Goal: Complete application form: Complete application form

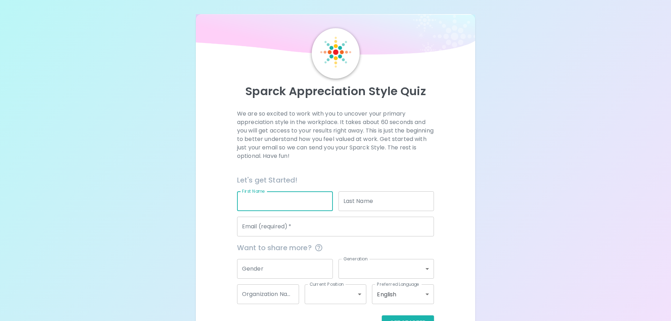
drag, startPoint x: 278, startPoint y: 207, endPoint x: 279, endPoint y: 200, distance: 7.1
click at [278, 207] on input "First Name" at bounding box center [285, 201] width 96 height 20
type input "[PERSON_NAME]"
click at [360, 208] on input "Last Name" at bounding box center [387, 201] width 96 height 20
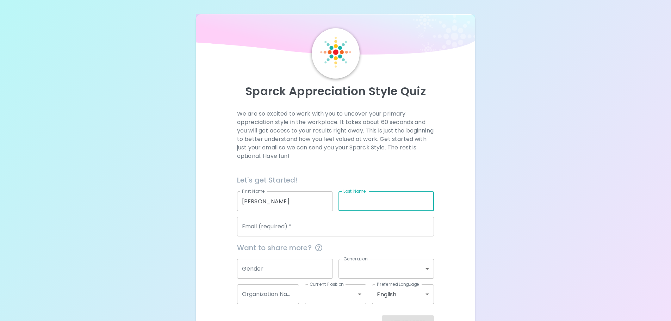
type input "[PERSON_NAME]"
click at [315, 237] on div "Want to share more?" at bounding box center [332, 244] width 203 height 17
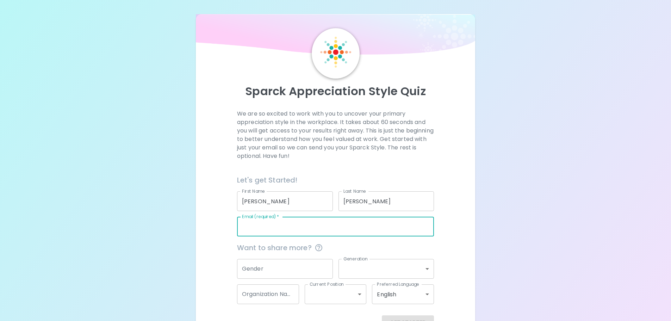
click at [316, 229] on input "Email (required)   *" at bounding box center [335, 227] width 197 height 20
type input "[PERSON_NAME][EMAIL_ADDRESS][DOMAIN_NAME]"
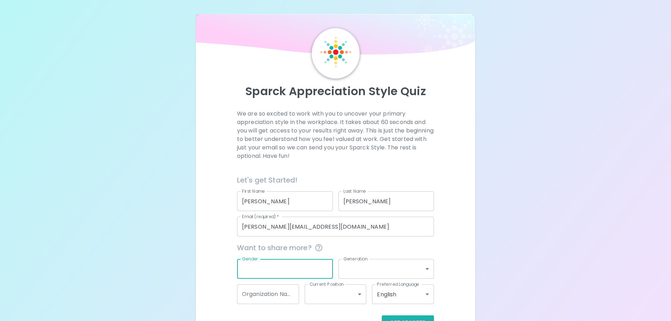
click at [278, 269] on input "Gender" at bounding box center [285, 269] width 96 height 20
type input "M"
click at [373, 268] on body "Sparck Appreciation Style Quiz We are so excited to work with you to uncover yo…" at bounding box center [338, 172] width 676 height 344
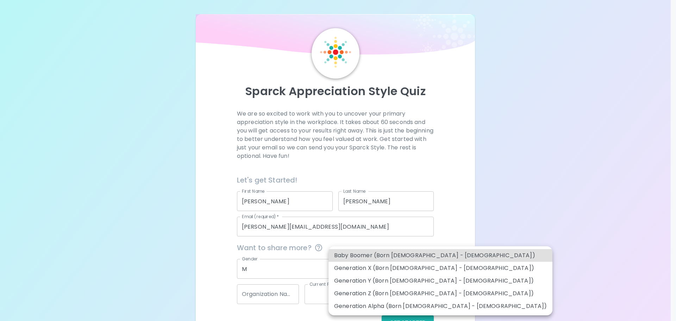
click at [430, 282] on li "Generation Y (Born [DEMOGRAPHIC_DATA] - [DEMOGRAPHIC_DATA])" at bounding box center [441, 280] width 224 height 13
type input "generation_y"
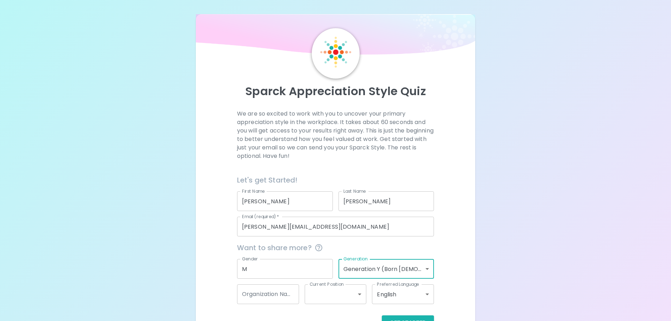
click at [202, 184] on div "Sparck Appreciation Style Quiz We are so excited to work with you to uncover yo…" at bounding box center [336, 179] width 280 height 330
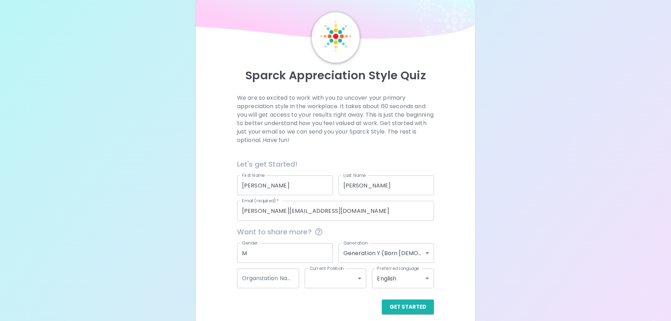
scroll to position [23, 0]
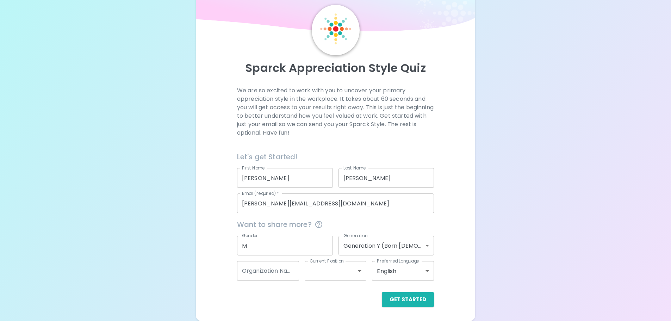
click at [277, 270] on input "Organization Name" at bounding box center [268, 271] width 62 height 20
type input "d"
type input "Datarails"
click at [332, 269] on body "Sparck Appreciation Style Quiz We are so excited to work with you to uncover yo…" at bounding box center [335, 149] width 671 height 344
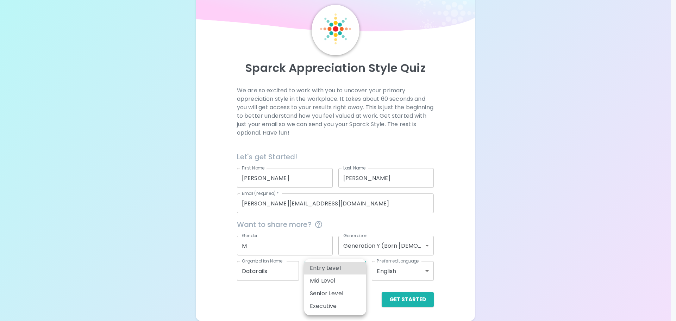
click at [348, 280] on li "Mid Level" at bounding box center [335, 280] width 62 height 13
type input "mid_level"
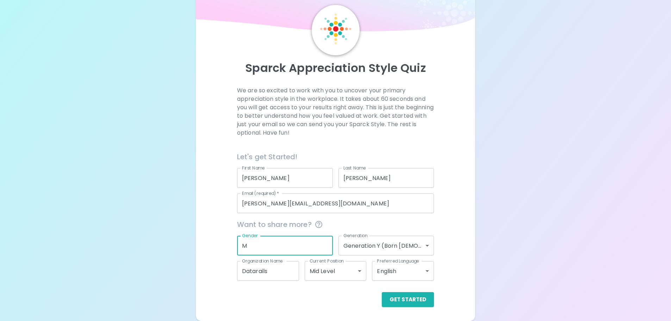
click at [266, 249] on input "M" at bounding box center [285, 246] width 96 height 20
type input "[DEMOGRAPHIC_DATA]"
click at [412, 297] on button "Get Started" at bounding box center [408, 299] width 52 height 15
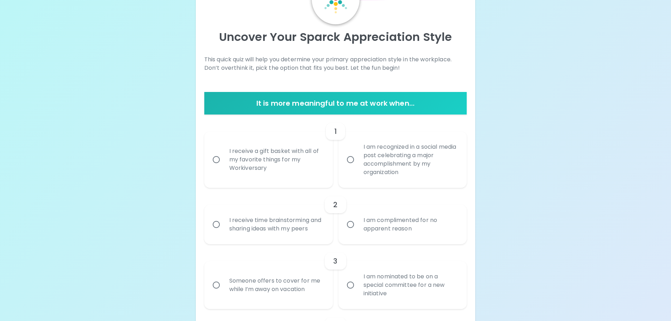
scroll to position [70, 0]
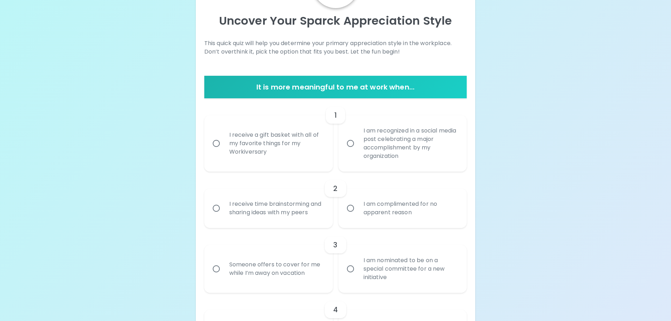
click at [398, 144] on div "I am recognized in a social media post celebrating a major accomplishment by my…" at bounding box center [410, 143] width 105 height 51
click at [358, 144] on input "I am recognized in a social media post celebrating a major accomplishment by my…" at bounding box center [350, 143] width 15 height 15
radio input "true"
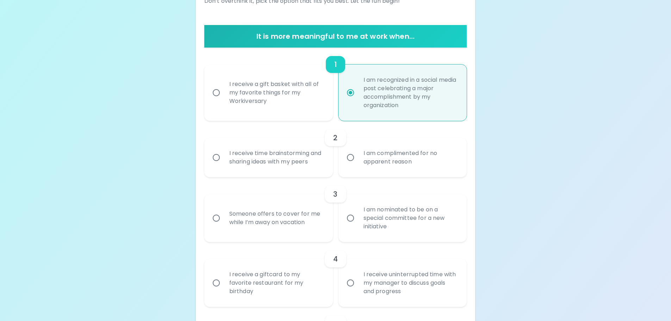
scroll to position [127, 0]
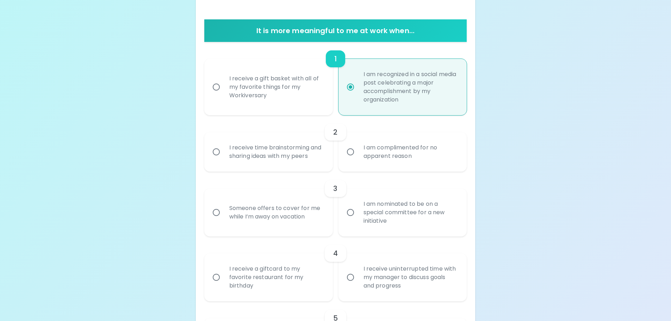
click at [292, 148] on div "I receive time brainstorming and sharing ideas with my peers" at bounding box center [276, 152] width 105 height 34
click at [224, 148] on input "I receive time brainstorming and sharing ideas with my peers" at bounding box center [216, 151] width 15 height 15
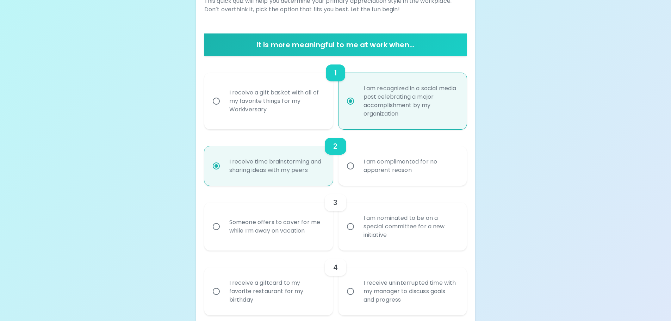
scroll to position [148, 0]
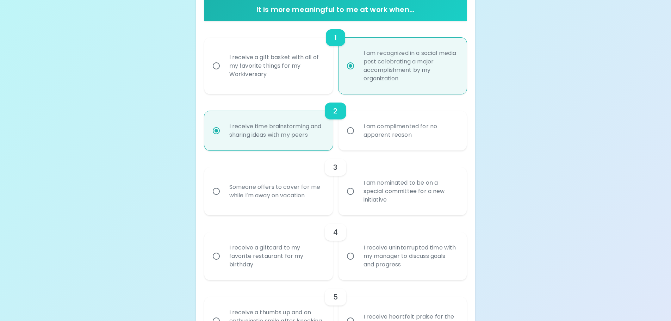
radio input "true"
click at [274, 191] on div "Someone offers to cover for me while I’m away on vacation" at bounding box center [276, 191] width 105 height 34
click at [224, 191] on input "Someone offers to cover for me while I’m away on vacation" at bounding box center [216, 191] width 15 height 15
radio input "false"
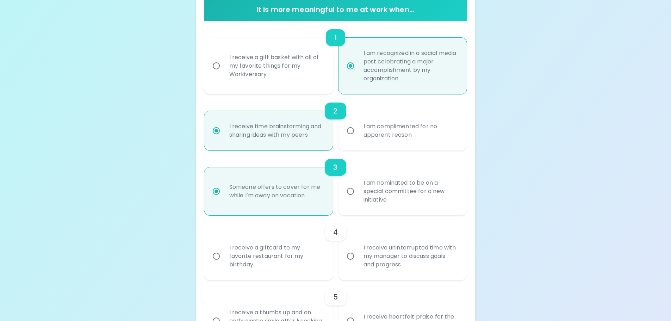
scroll to position [204, 0]
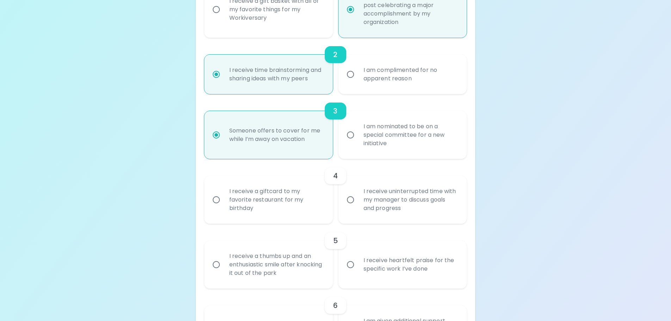
radio input "true"
click at [284, 194] on div "I receive a giftcard to my favorite restaurant for my birthday" at bounding box center [276, 200] width 105 height 42
click at [224, 194] on input "I receive a giftcard to my favorite restaurant for my birthday" at bounding box center [216, 199] width 15 height 15
radio input "false"
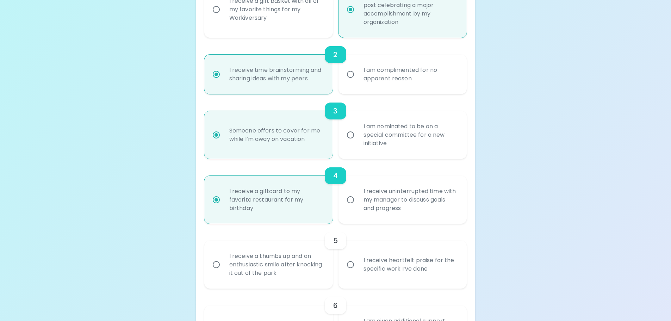
scroll to position [261, 0]
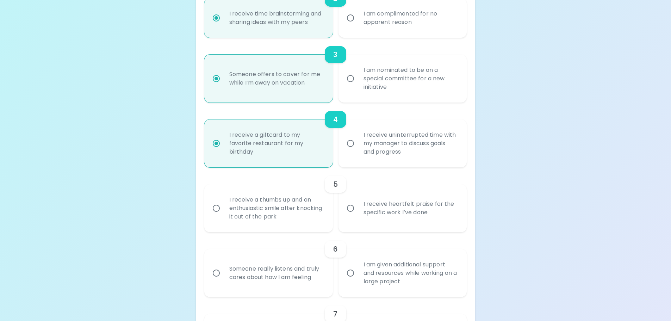
radio input "true"
click at [277, 206] on div "I receive a thumbs up and an enthusiastic smile after knocking it out of the pa…" at bounding box center [276, 208] width 105 height 42
click at [224, 206] on input "I receive a thumbs up and an enthusiastic smile after knocking it out of the pa…" at bounding box center [216, 208] width 15 height 15
radio input "false"
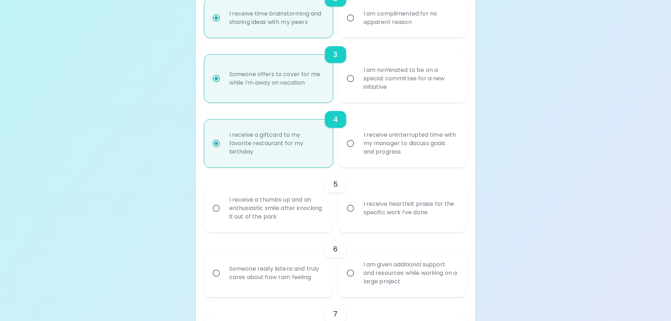
radio input "false"
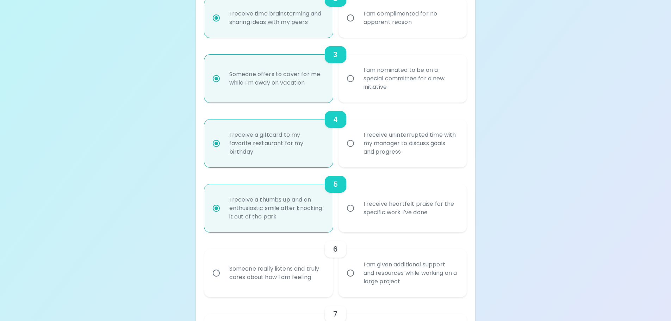
scroll to position [317, 0]
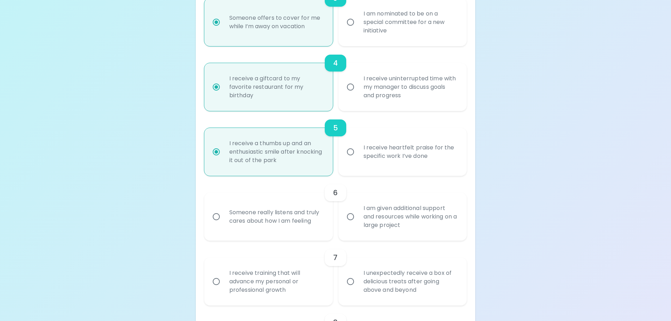
radio input "true"
click at [291, 210] on div "Someone really listens and truly cares about how I am feeling" at bounding box center [276, 217] width 105 height 34
click at [224, 210] on input "Someone really listens and truly cares about how I am feeling" at bounding box center [216, 216] width 15 height 15
radio input "false"
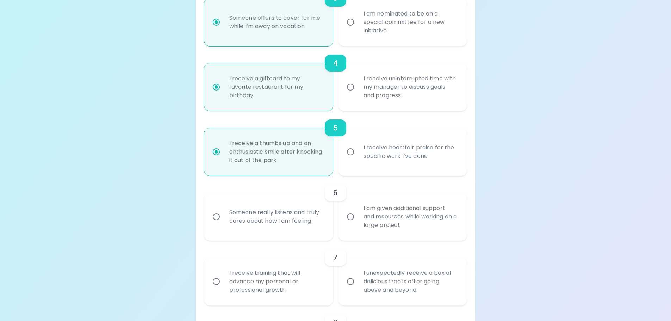
radio input "false"
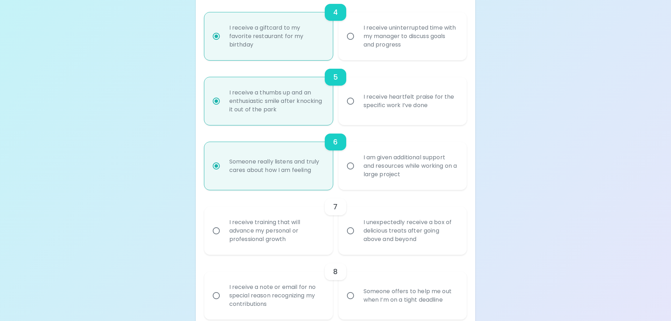
scroll to position [373, 0]
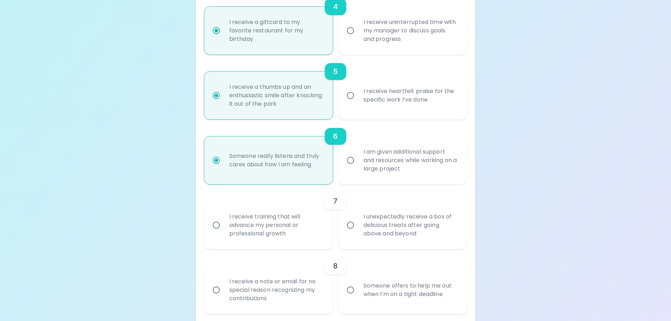
radio input "true"
click at [267, 220] on div "I receive training that will advance my personal or professional growth" at bounding box center [276, 225] width 105 height 42
click at [224, 220] on input "I receive training that will advance my personal or professional growth" at bounding box center [216, 225] width 15 height 15
radio input "false"
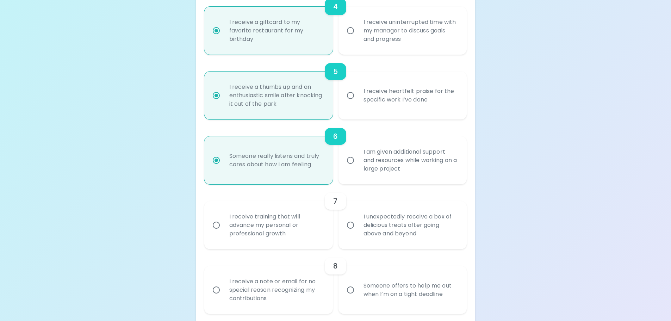
radio input "false"
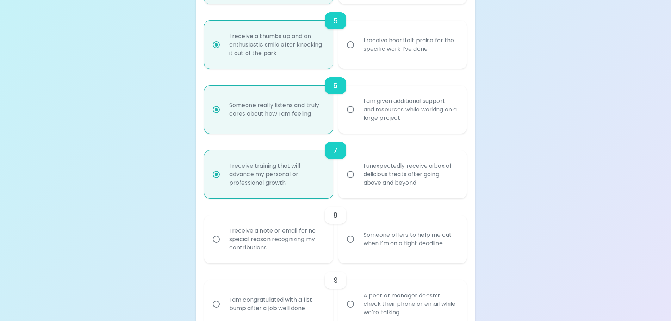
scroll to position [430, 0]
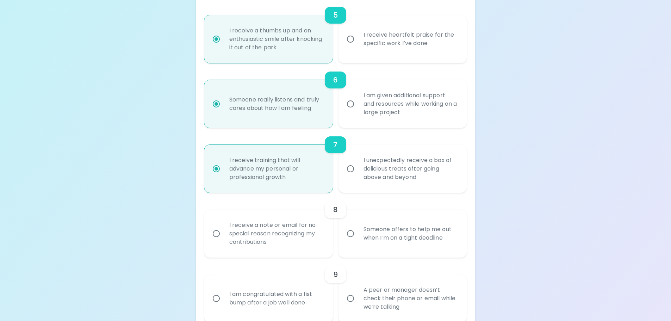
radio input "true"
click at [421, 234] on div "Someone offers to help me out when I’m on a tight deadline" at bounding box center [410, 234] width 105 height 34
click at [358, 234] on input "Someone offers to help me out when I’m on a tight deadline" at bounding box center [350, 233] width 15 height 15
radio input "false"
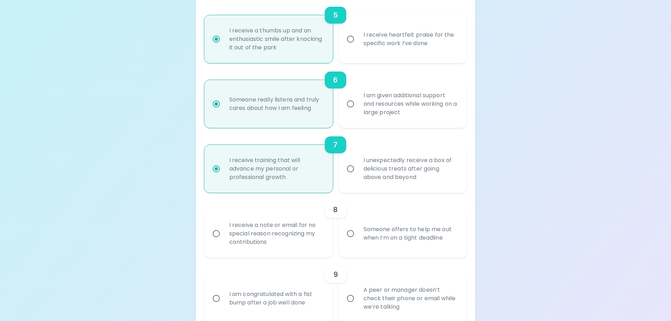
radio input "false"
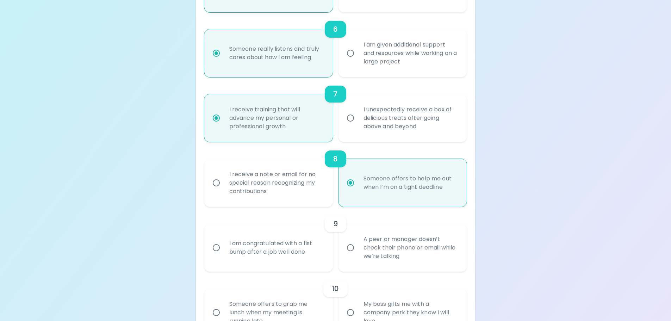
scroll to position [486, 0]
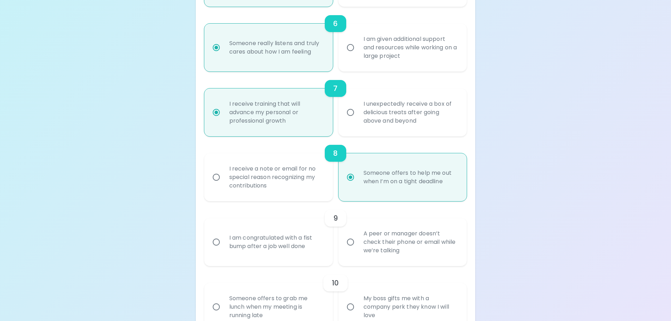
radio input "true"
click at [390, 244] on div "A peer or manager doesn’t check their phone or email while we’re talking" at bounding box center [410, 242] width 105 height 42
click at [358, 244] on input "A peer or manager doesn’t check their phone or email while we’re talking" at bounding box center [350, 242] width 15 height 15
radio input "false"
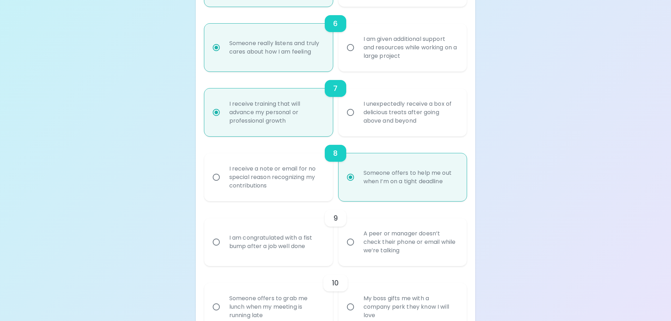
radio input "false"
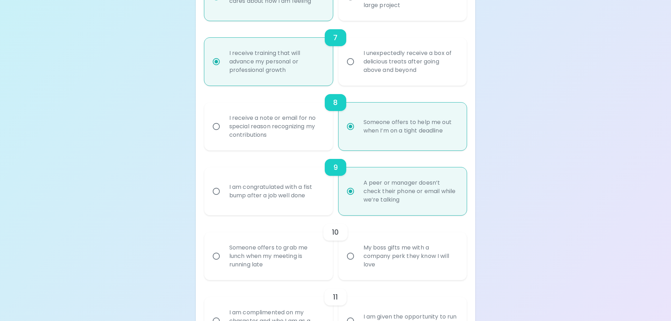
scroll to position [543, 0]
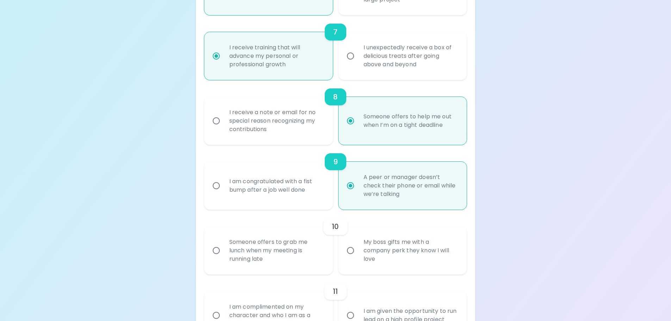
radio input "true"
click at [379, 244] on div "My boss gifts me with a company perk they know I will love" at bounding box center [410, 250] width 105 height 42
click at [358, 244] on input "My boss gifts me with a company perk they know I will love" at bounding box center [350, 250] width 15 height 15
radio input "false"
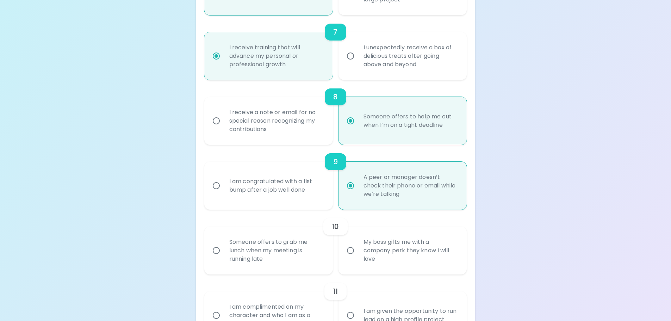
radio input "false"
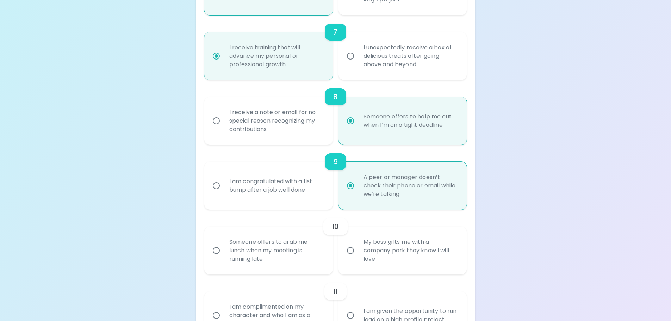
radio input "false"
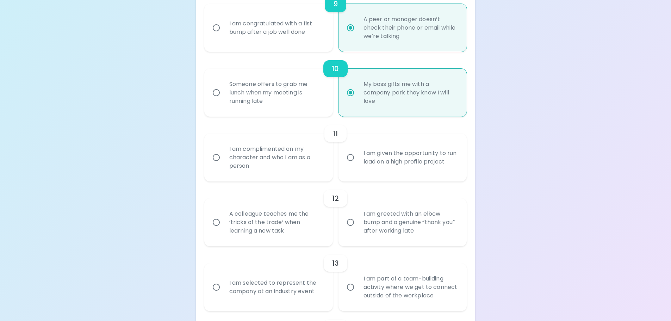
scroll to position [705, 0]
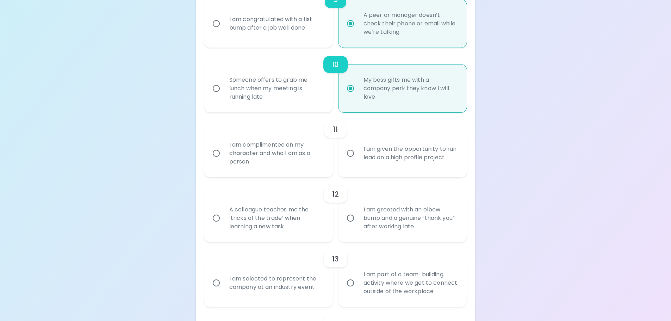
radio input "true"
click at [273, 152] on div "I am complimented on my character and who I am as a person" at bounding box center [276, 153] width 105 height 42
click at [224, 152] on input "I am complimented on my character and who I am as a person" at bounding box center [216, 153] width 15 height 15
radio input "false"
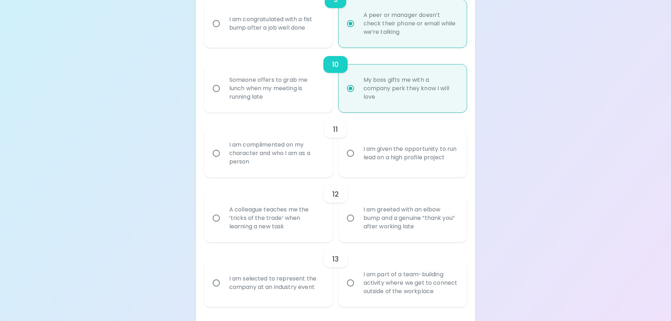
radio input "false"
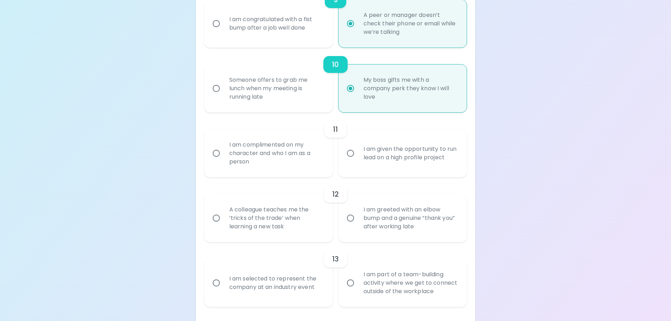
radio input "false"
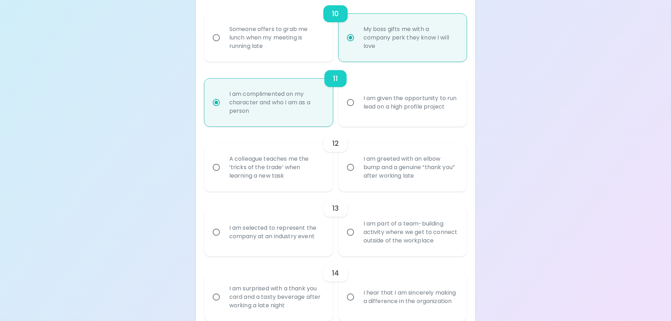
scroll to position [761, 0]
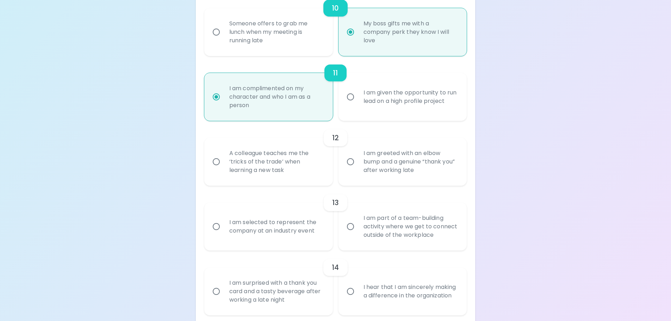
radio input "true"
click at [269, 157] on div "A colleague teaches me the ‘tricks of the trade’ when learning a new task" at bounding box center [276, 162] width 105 height 42
click at [224, 157] on input "A colleague teaches me the ‘tricks of the trade’ when learning a new task" at bounding box center [216, 161] width 15 height 15
radio input "false"
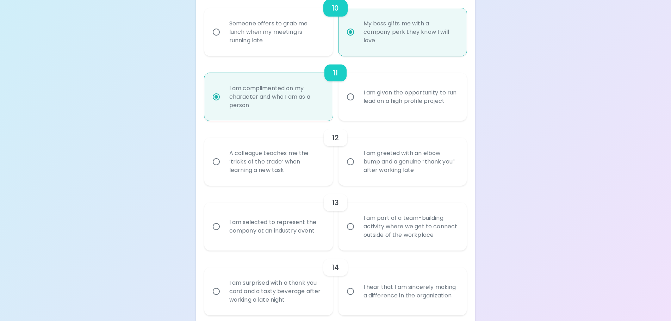
radio input "false"
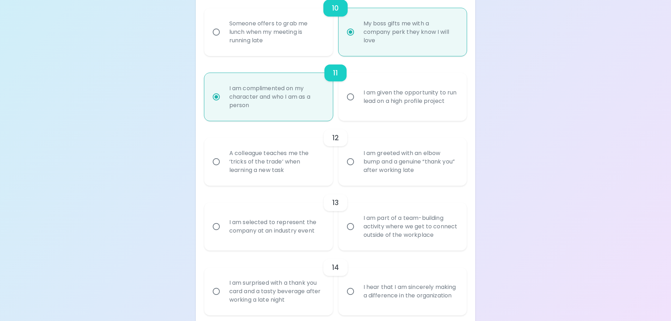
radio input "false"
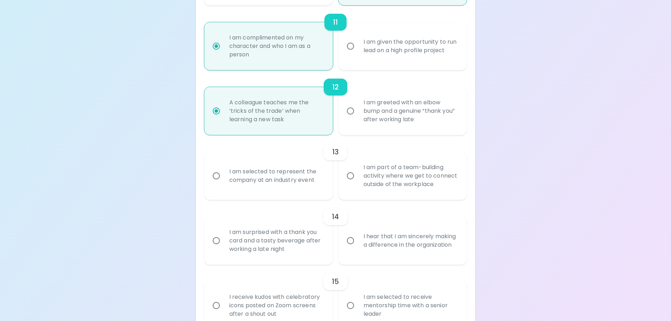
scroll to position [817, 0]
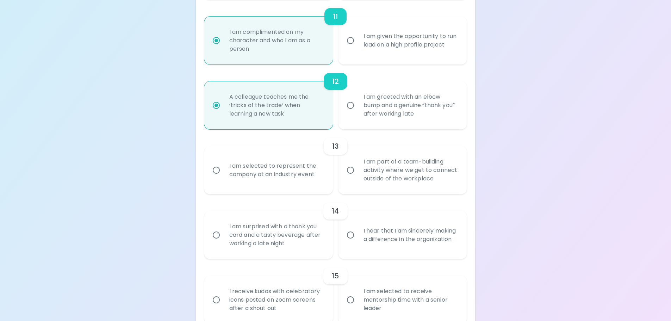
radio input "true"
click at [407, 169] on div "I am part of a team-building activity where we get to connect outside of the wo…" at bounding box center [410, 170] width 105 height 42
click at [358, 169] on input "I am part of a team-building activity where we get to connect outside of the wo…" at bounding box center [350, 170] width 15 height 15
radio input "false"
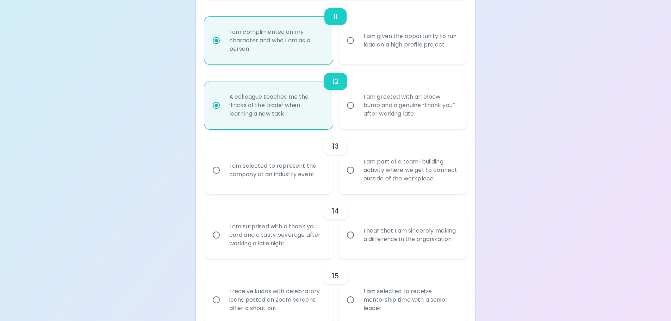
radio input "false"
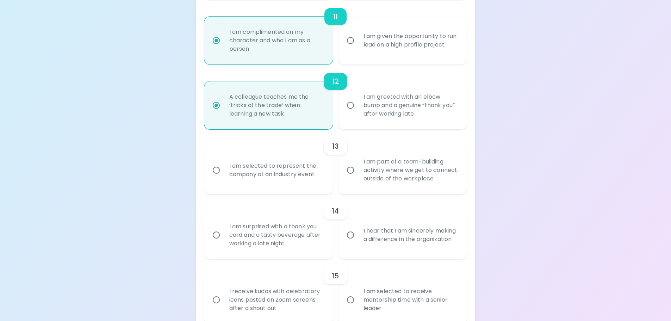
radio input "false"
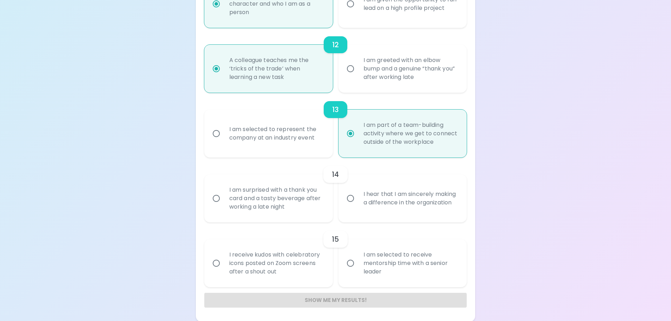
scroll to position [855, 0]
radio input "true"
click at [390, 201] on div "I hear that I am sincerely making a difference in the organization" at bounding box center [410, 198] width 105 height 34
click at [358, 201] on input "I hear that I am sincerely making a difference in the organization" at bounding box center [350, 197] width 15 height 15
radio input "false"
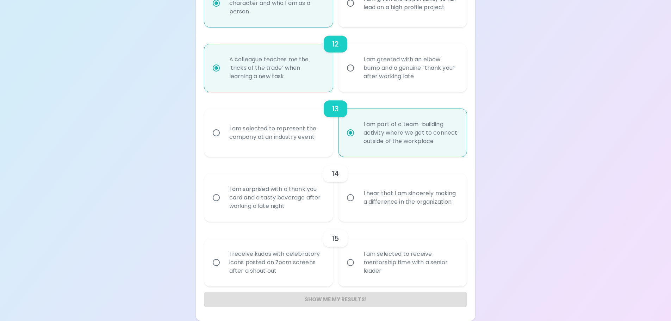
radio input "false"
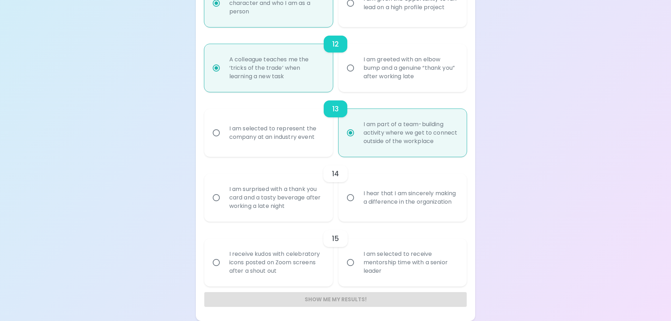
radio input "false"
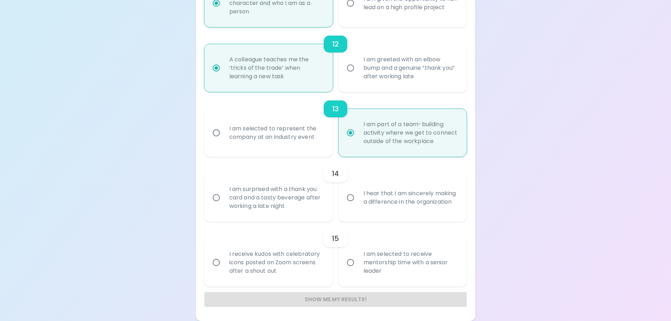
radio input "false"
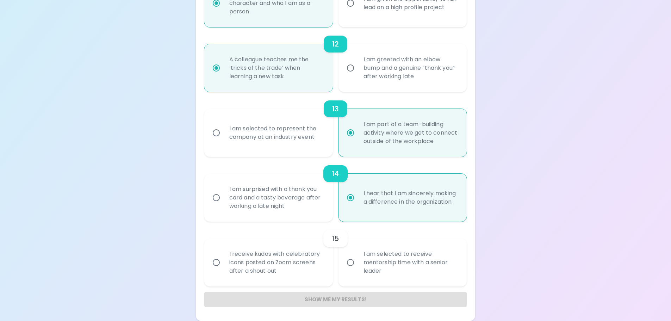
radio input "true"
click at [270, 260] on div "I receive kudos with celebratory icons posted on Zoom screens after a shout out" at bounding box center [276, 262] width 105 height 42
click at [224, 260] on input "I receive kudos with celebratory icons posted on Zoom screens after a shout out" at bounding box center [216, 262] width 15 height 15
radio input "false"
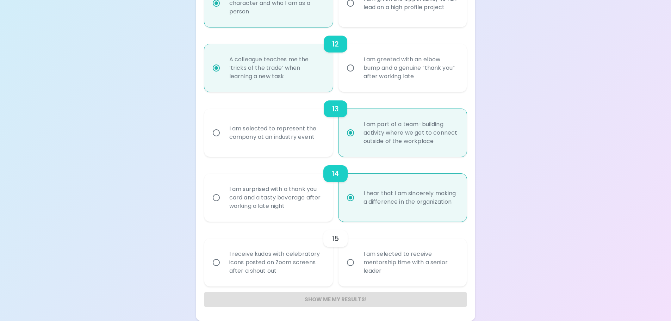
radio input "false"
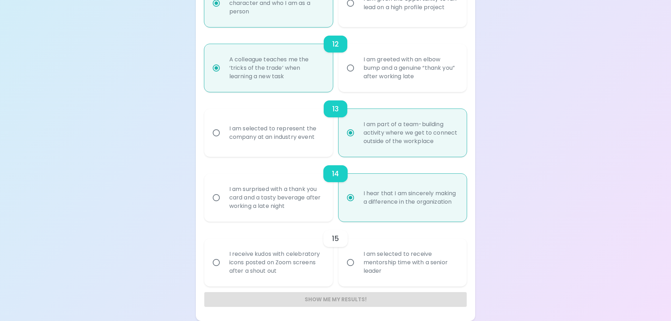
radio input "false"
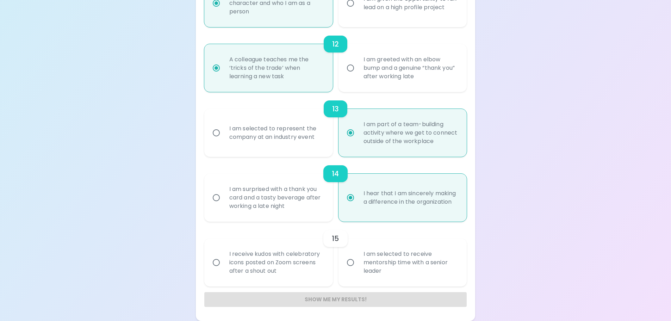
radio input "false"
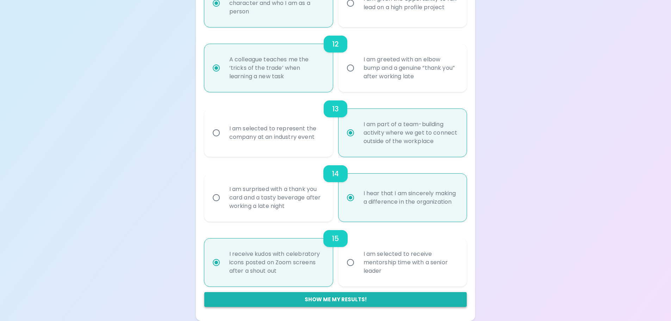
radio input "true"
click at [333, 298] on button "Show me my results!" at bounding box center [335, 299] width 263 height 15
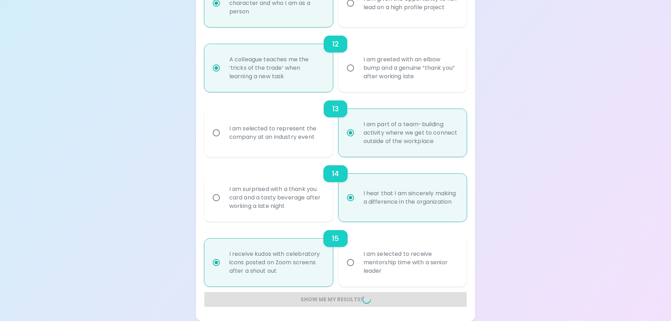
radio input "false"
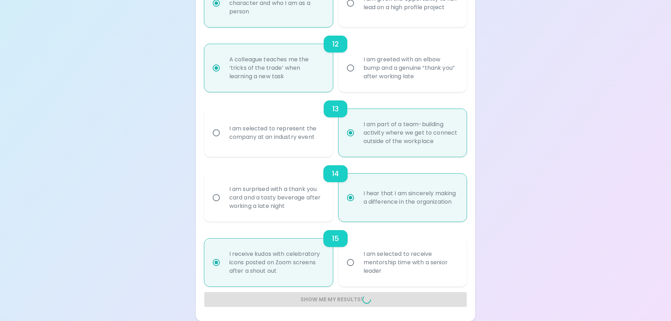
radio input "false"
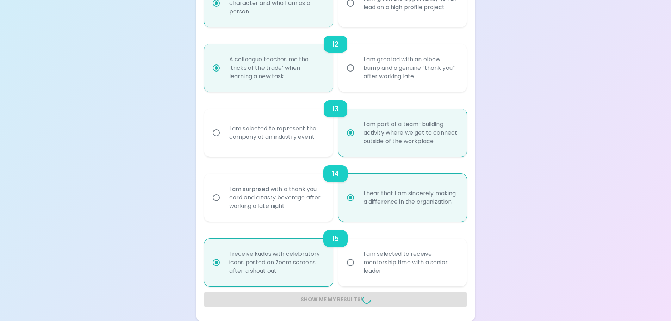
radio input "false"
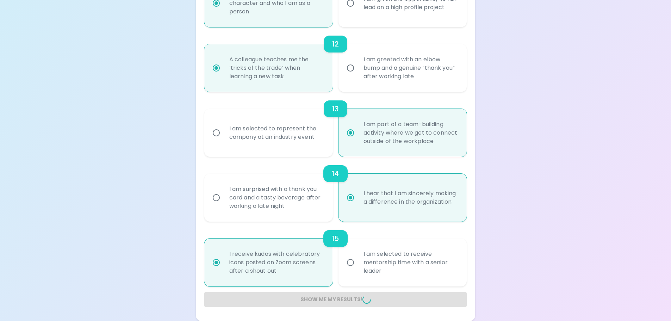
radio input "false"
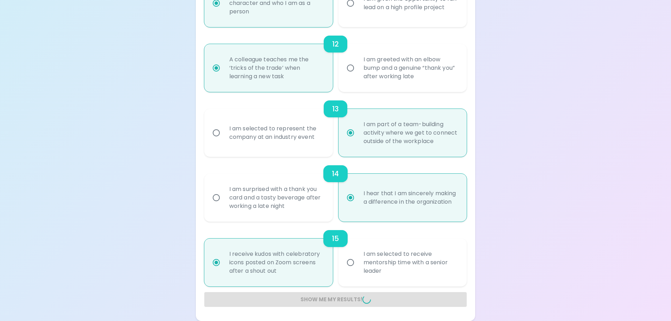
radio input "false"
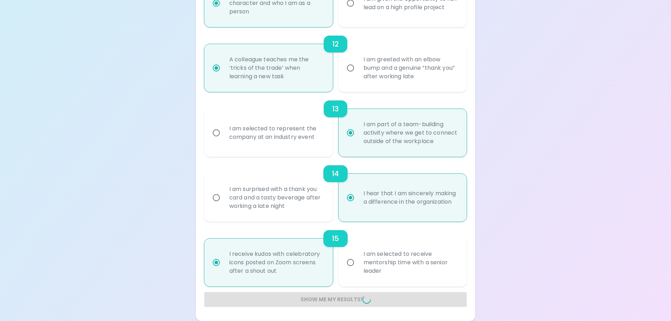
radio input "false"
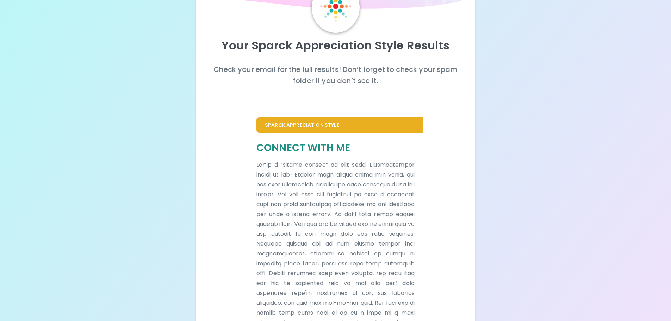
scroll to position [0, 0]
